Goal: Find contact information: Find contact information

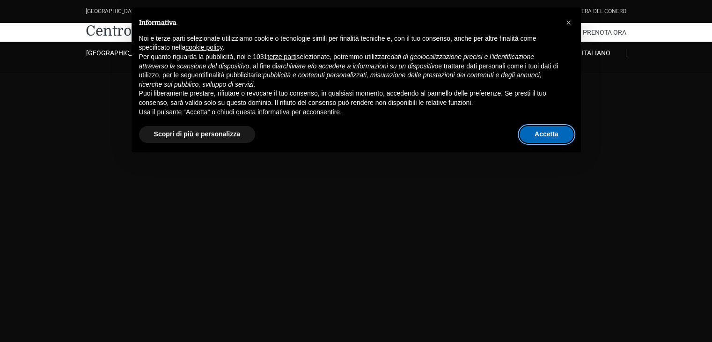
click at [545, 133] on button "Accetta" at bounding box center [547, 134] width 54 height 17
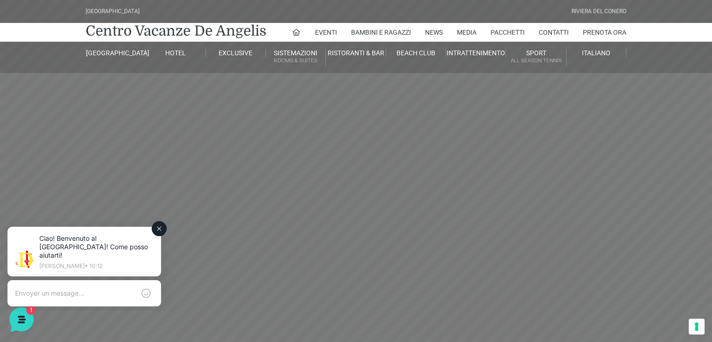
click at [160, 230] on icon at bounding box center [158, 228] width 7 height 7
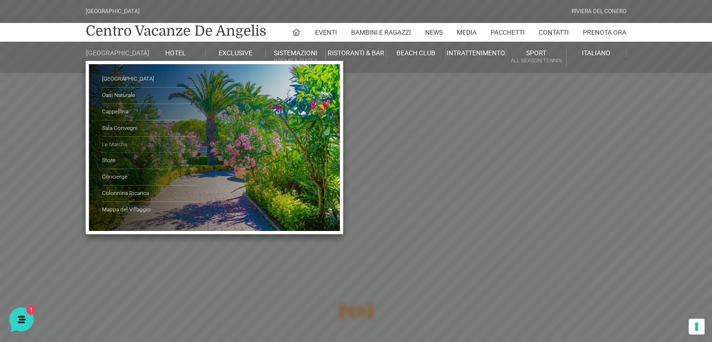
click at [118, 150] on link "Le Marche" at bounding box center [149, 145] width 94 height 16
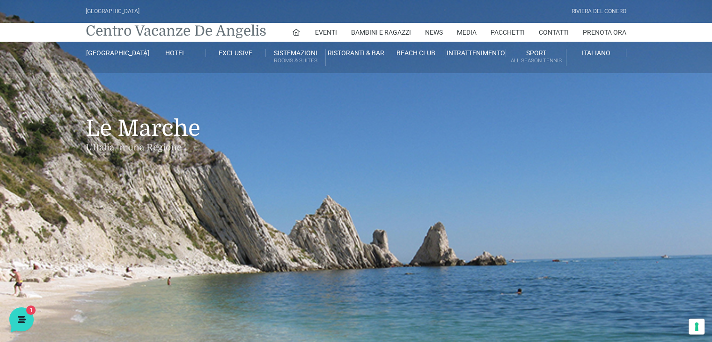
click at [159, 33] on link "Centro Vacanze De Angelis" at bounding box center [176, 31] width 181 height 19
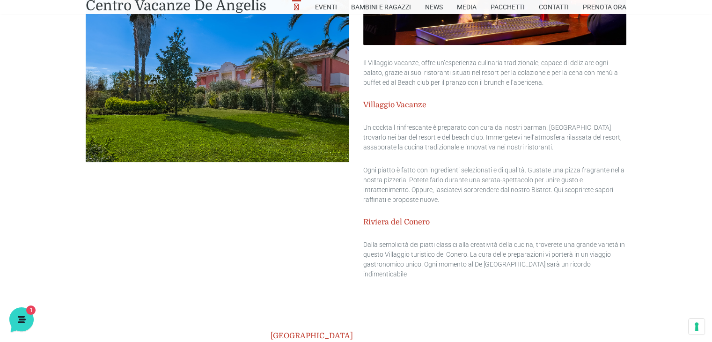
scroll to position [846, 0]
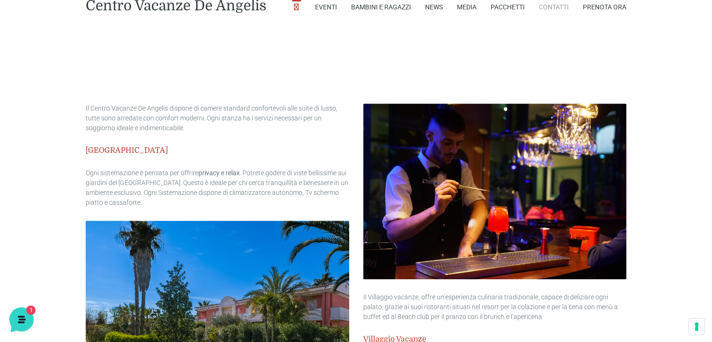
click at [549, 9] on link "Contatti" at bounding box center [554, 7] width 30 height 14
